Goal: Communication & Community: Answer question/provide support

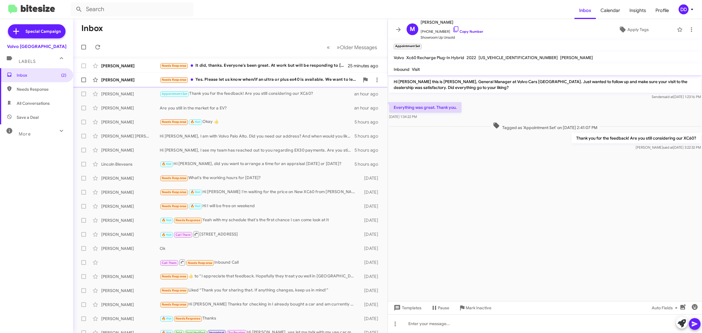
click at [249, 79] on div "Needs Response Yes. Please let us know when/if an ultra or plus ex40 is availab…" at bounding box center [260, 79] width 200 height 7
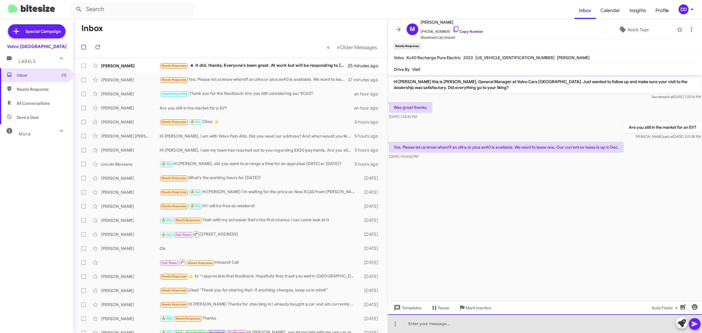
click at [494, 320] on div at bounding box center [545, 323] width 314 height 19
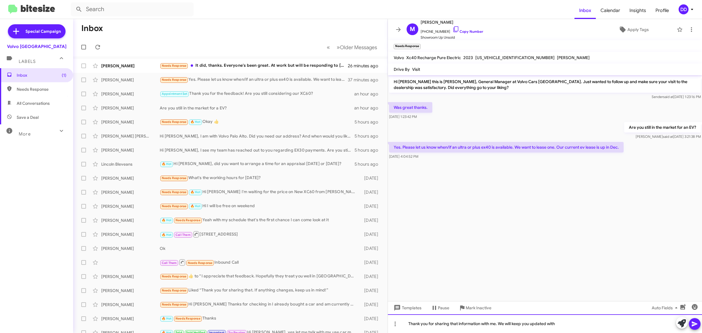
click at [605, 321] on div "Thank you for sharing that information with me. We will keep you updated with" at bounding box center [545, 323] width 314 height 19
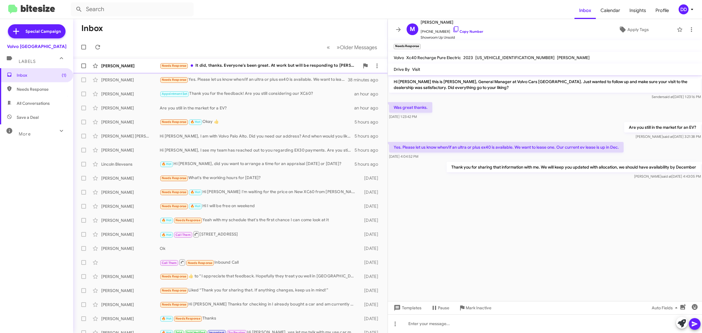
click at [252, 62] on div "[PERSON_NAME] Needs Response It did, thanks. Everyone's been great. At work but…" at bounding box center [230, 66] width 305 height 12
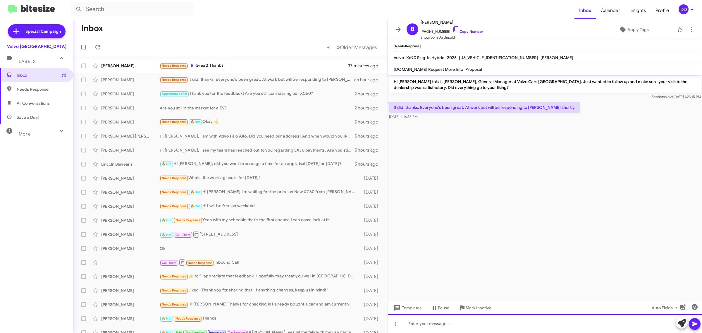
click at [493, 327] on div at bounding box center [545, 323] width 314 height 19
